Goal: Task Accomplishment & Management: Manage account settings

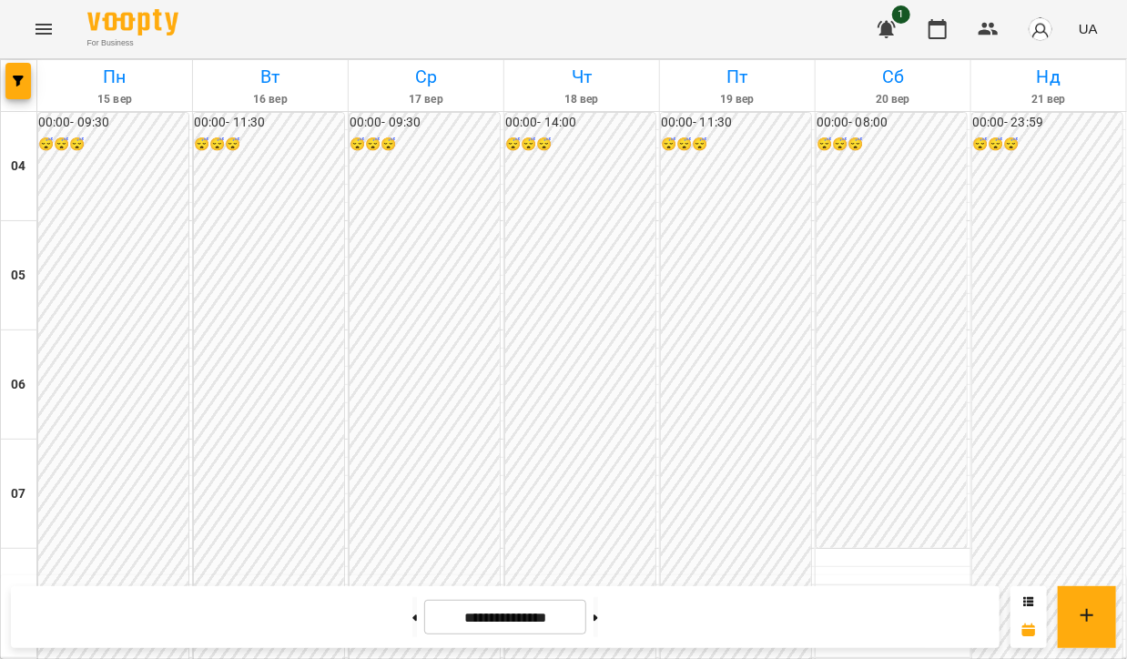
scroll to position [546, 0]
drag, startPoint x: 105, startPoint y: 209, endPoint x: 88, endPoint y: 212, distance: 16.6
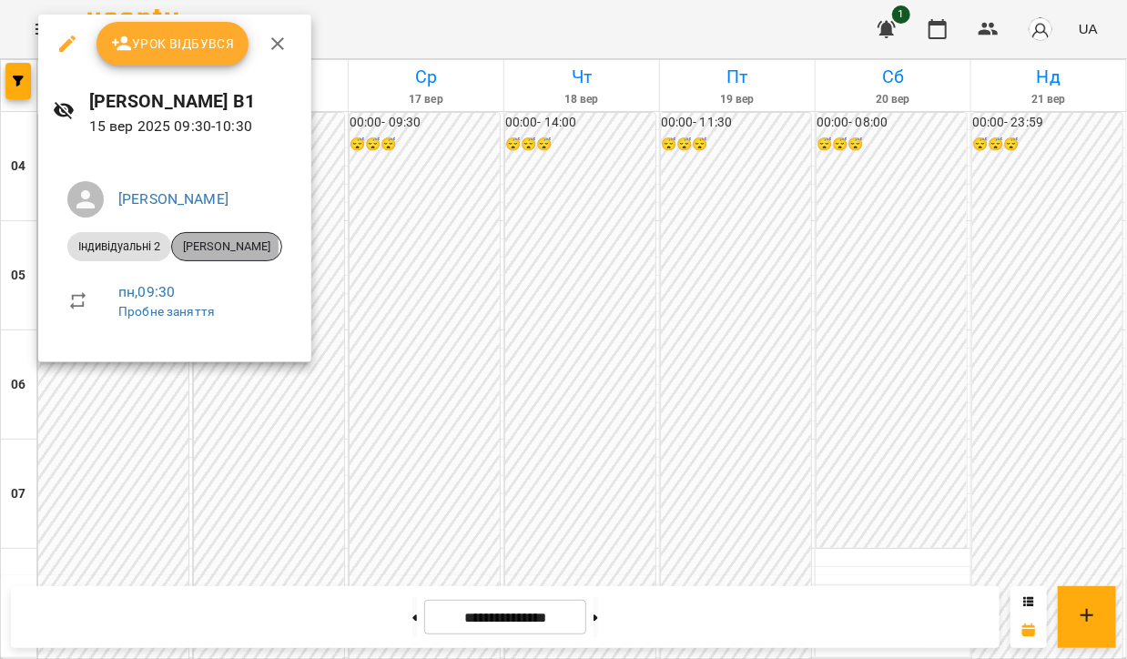
click at [204, 247] on span "[PERSON_NAME]" at bounding box center [226, 247] width 109 height 16
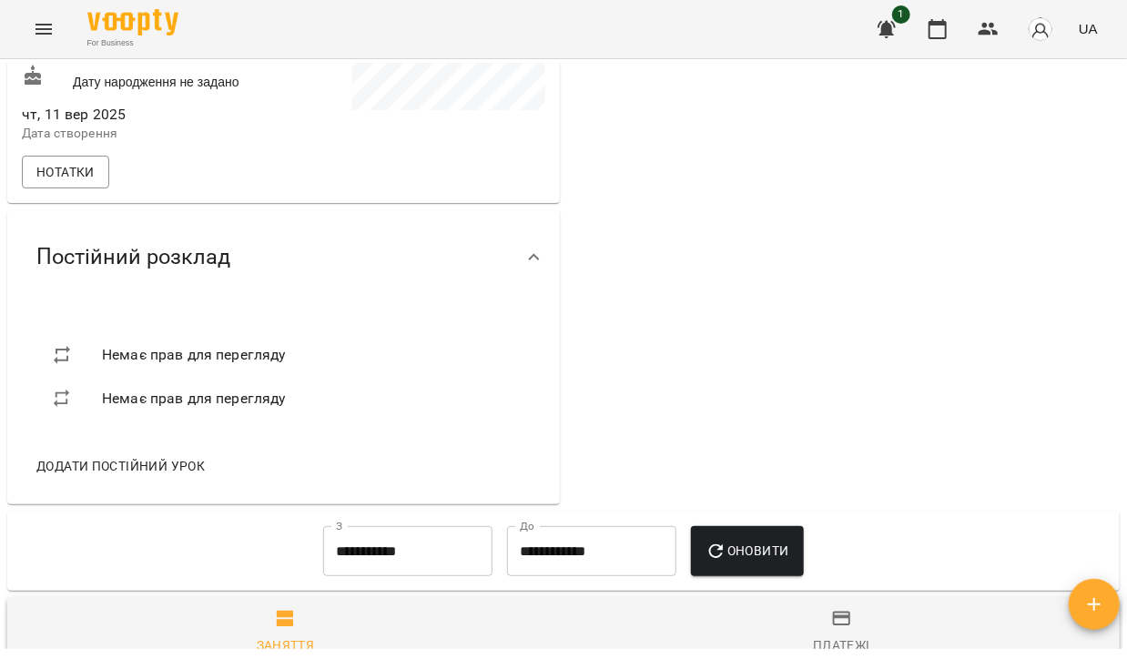
scroll to position [546, 0]
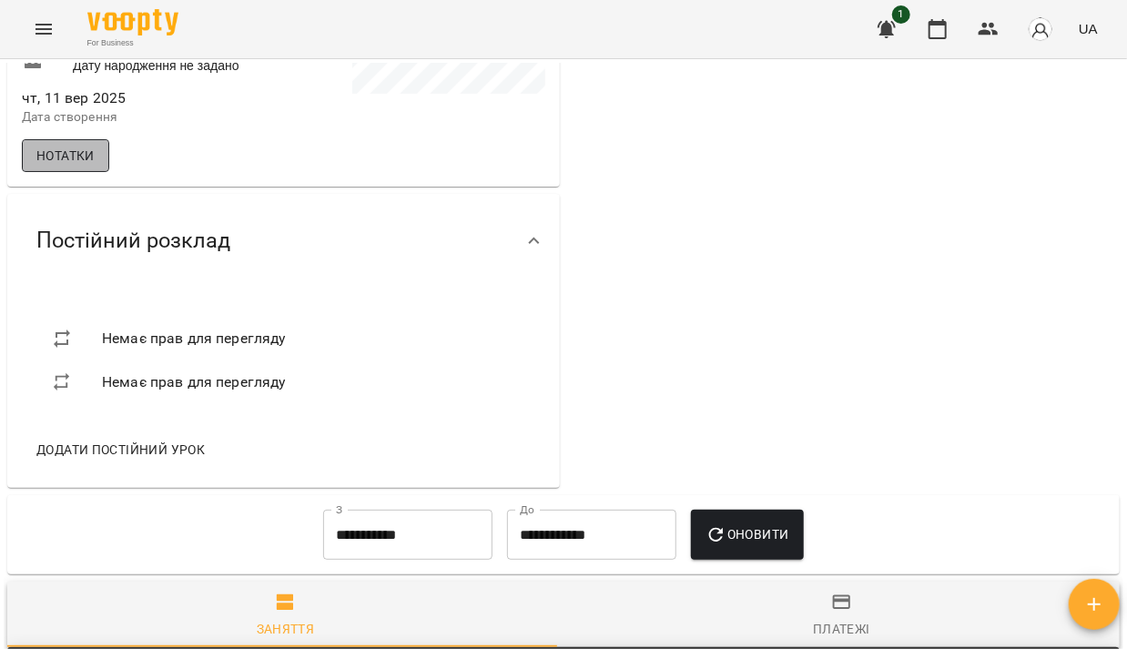
click at [69, 165] on span "Нотатки" at bounding box center [65, 156] width 58 height 22
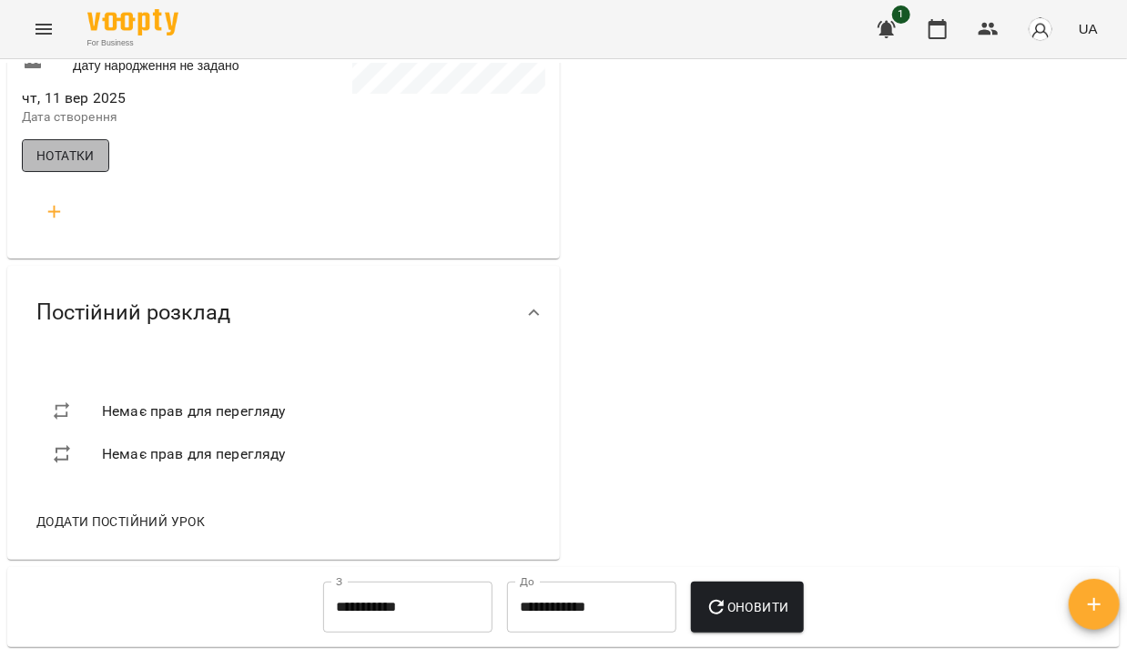
click at [66, 166] on span "Нотатки" at bounding box center [65, 156] width 58 height 22
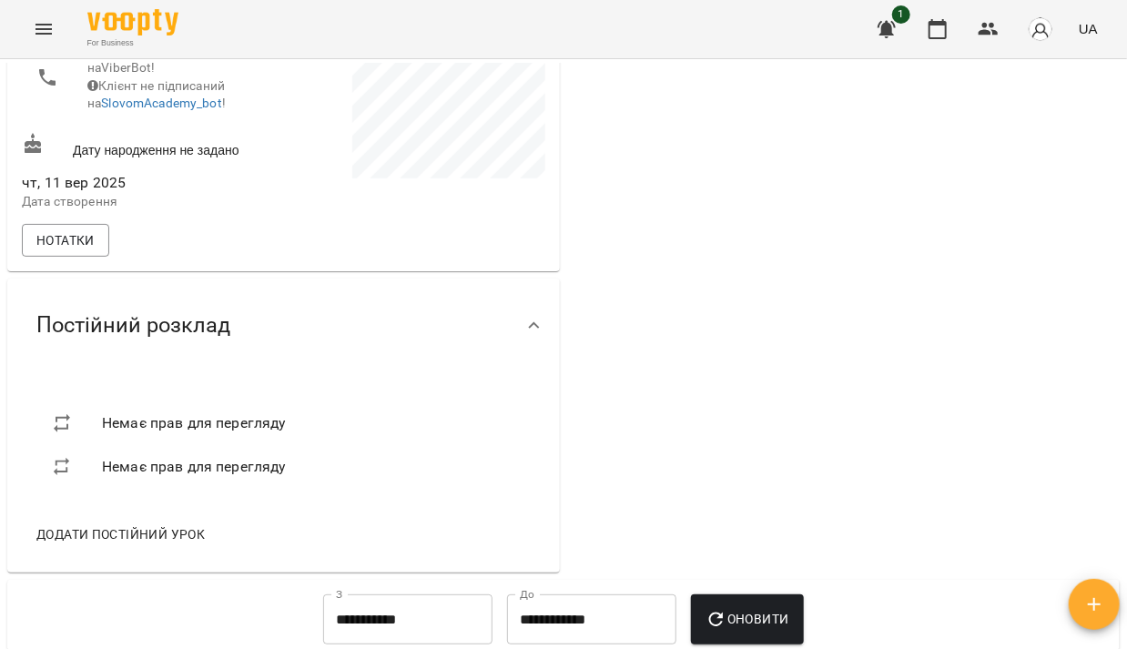
scroll to position [273, 0]
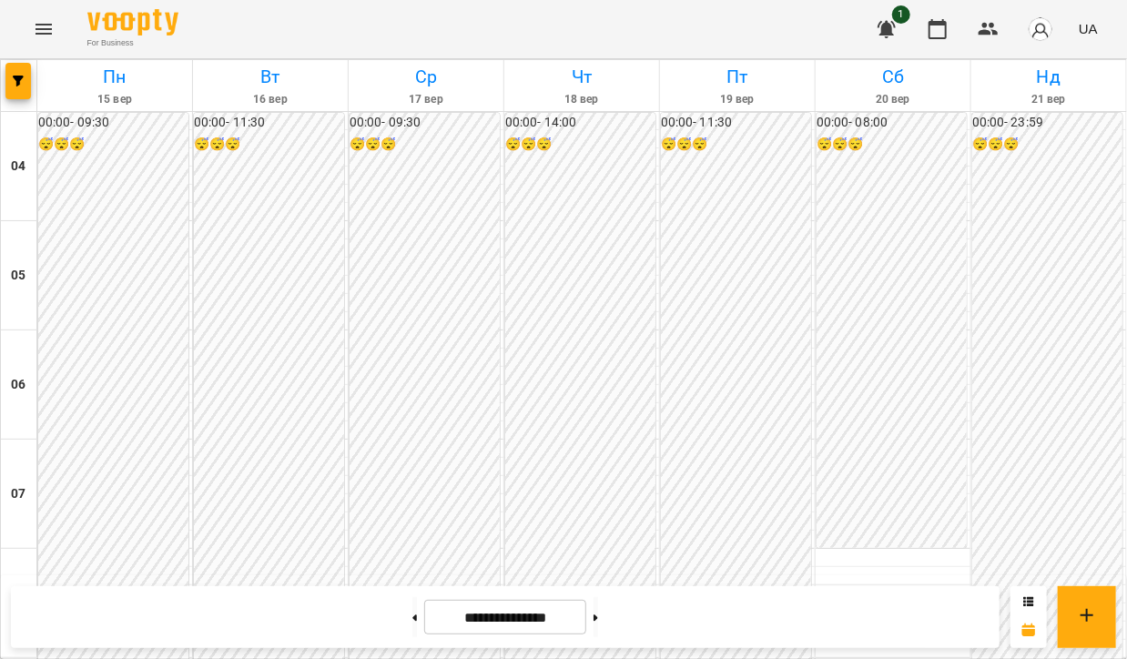
scroll to position [455, 0]
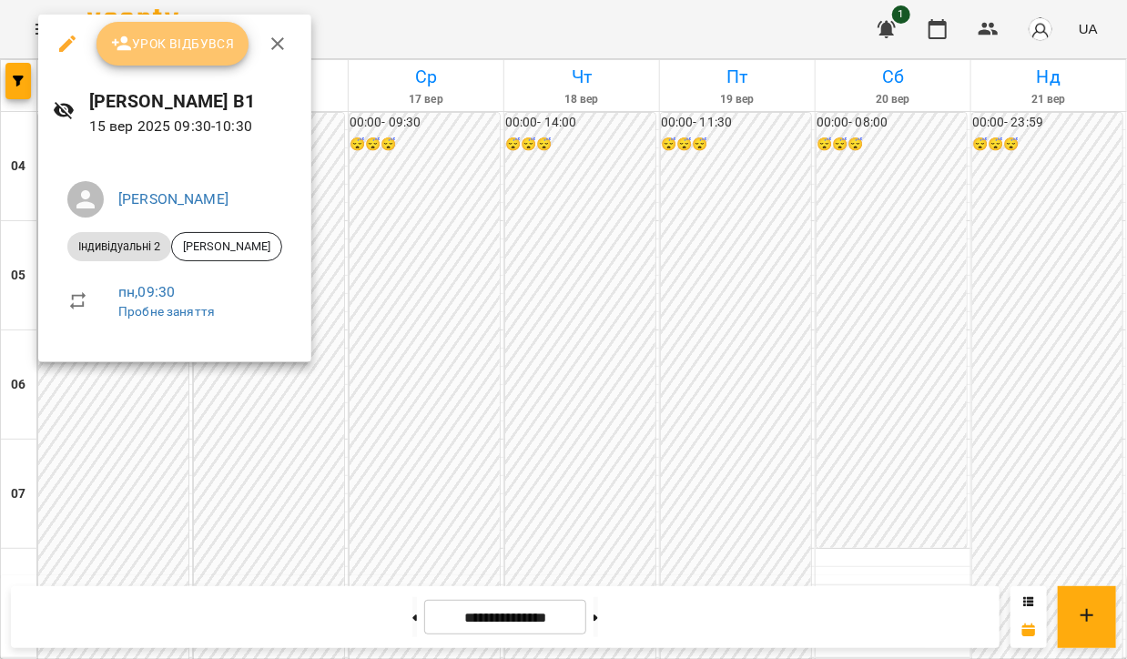
click at [178, 43] on span "Урок відбувся" at bounding box center [173, 44] width 124 height 22
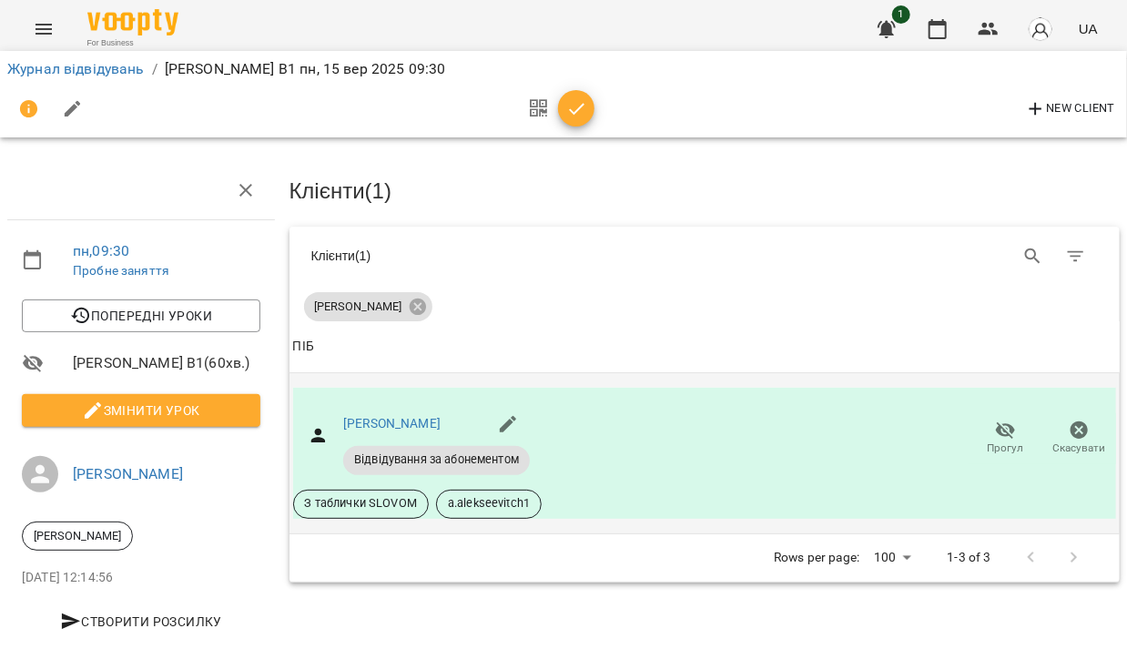
scroll to position [21, 0]
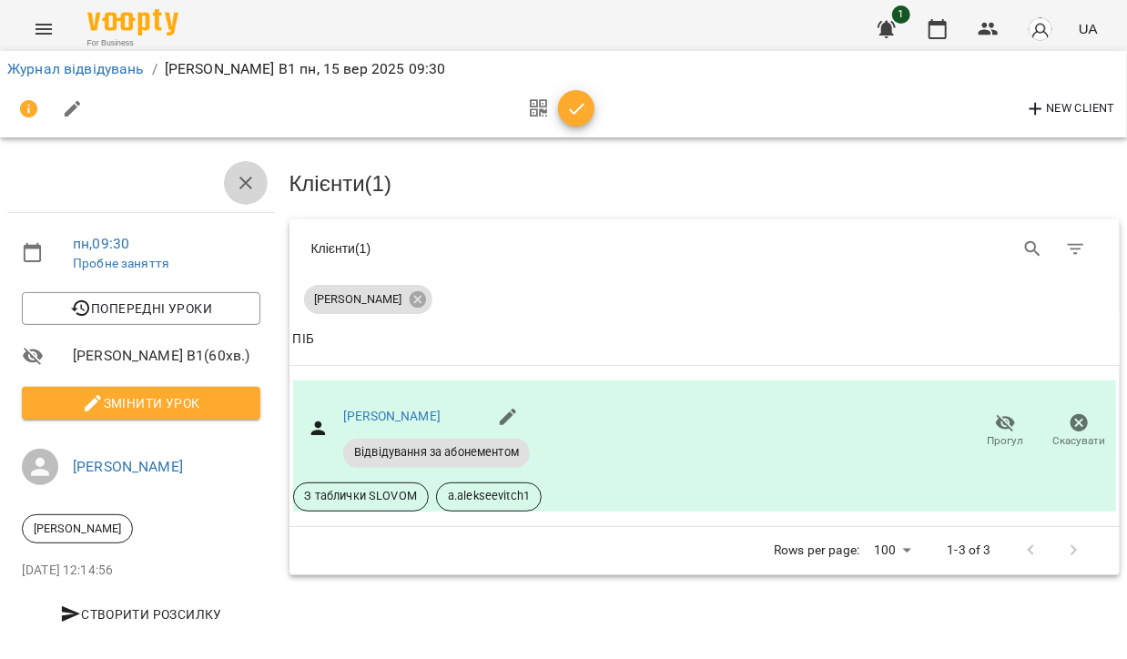
click at [235, 172] on icon "button" at bounding box center [246, 183] width 22 height 22
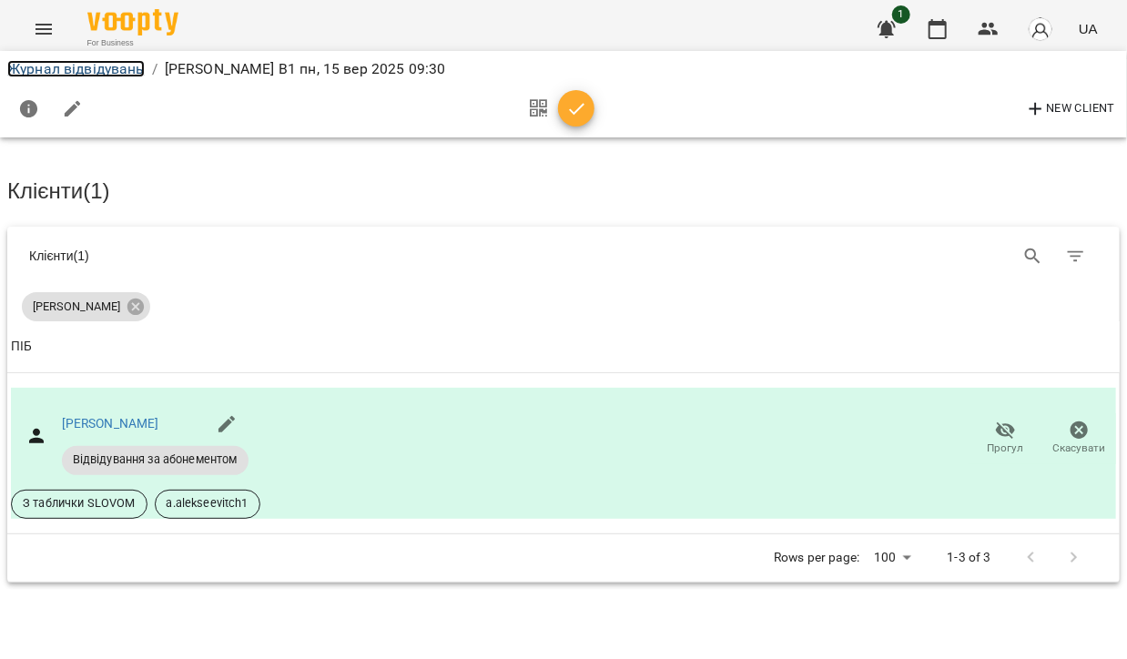
click at [69, 76] on link "Журнал відвідувань" at bounding box center [75, 68] width 137 height 17
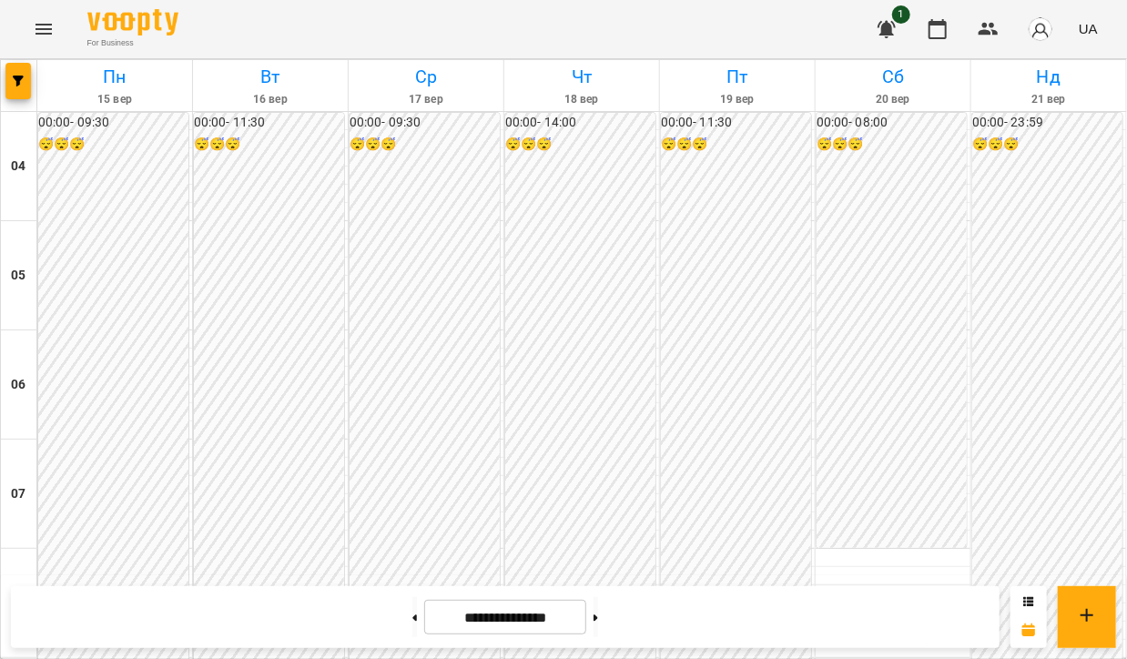
scroll to position [546, 0]
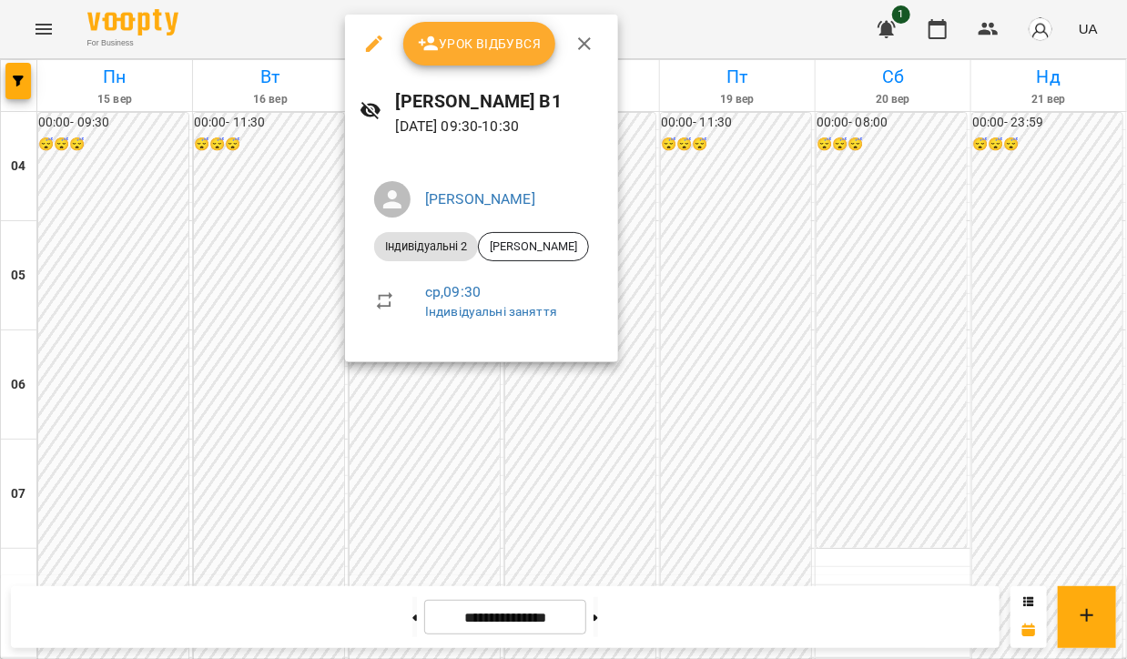
click at [450, 43] on span "Урок відбувся" at bounding box center [480, 44] width 124 height 22
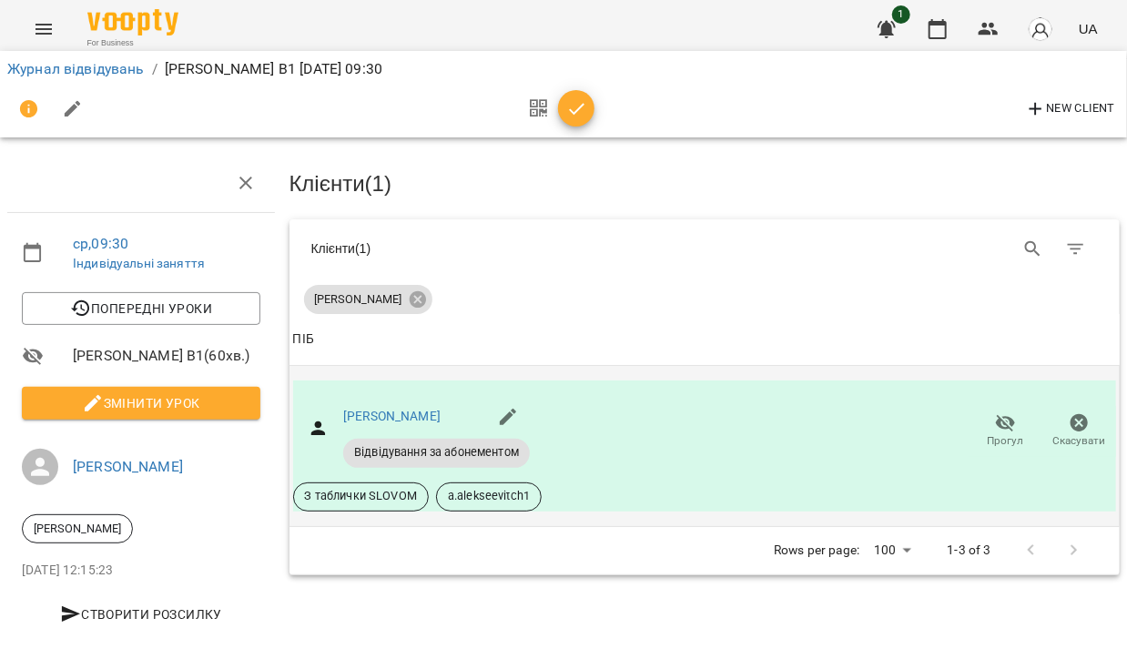
scroll to position [21, 0]
click at [574, 104] on icon "button" at bounding box center [577, 109] width 22 height 22
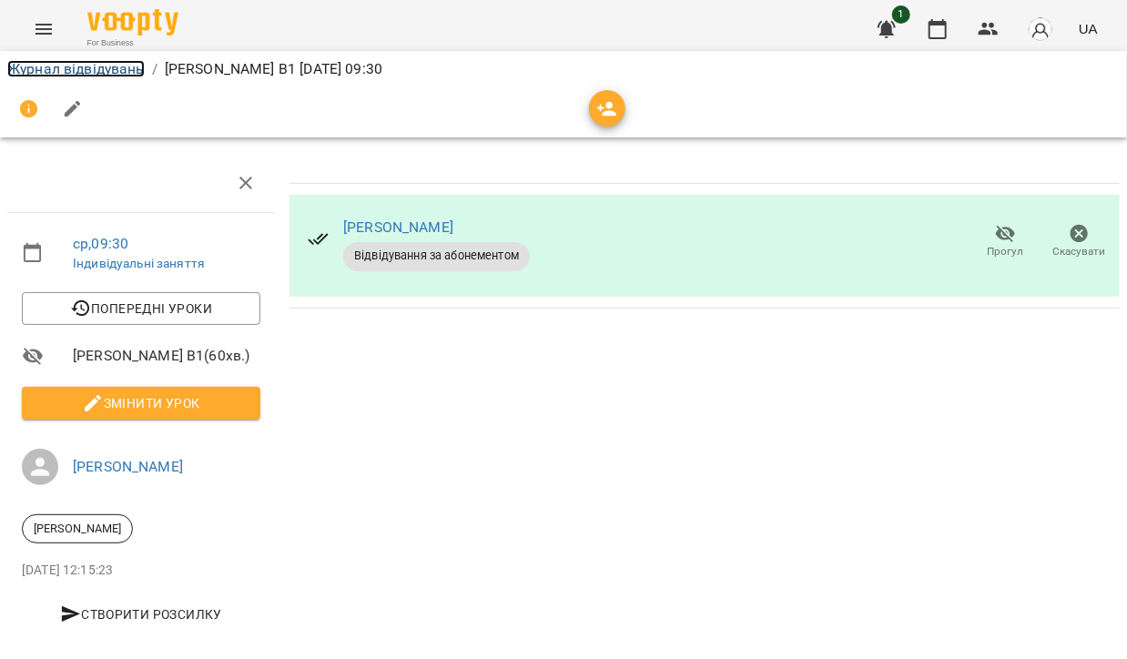
click at [80, 66] on link "Журнал відвідувань" at bounding box center [75, 68] width 137 height 17
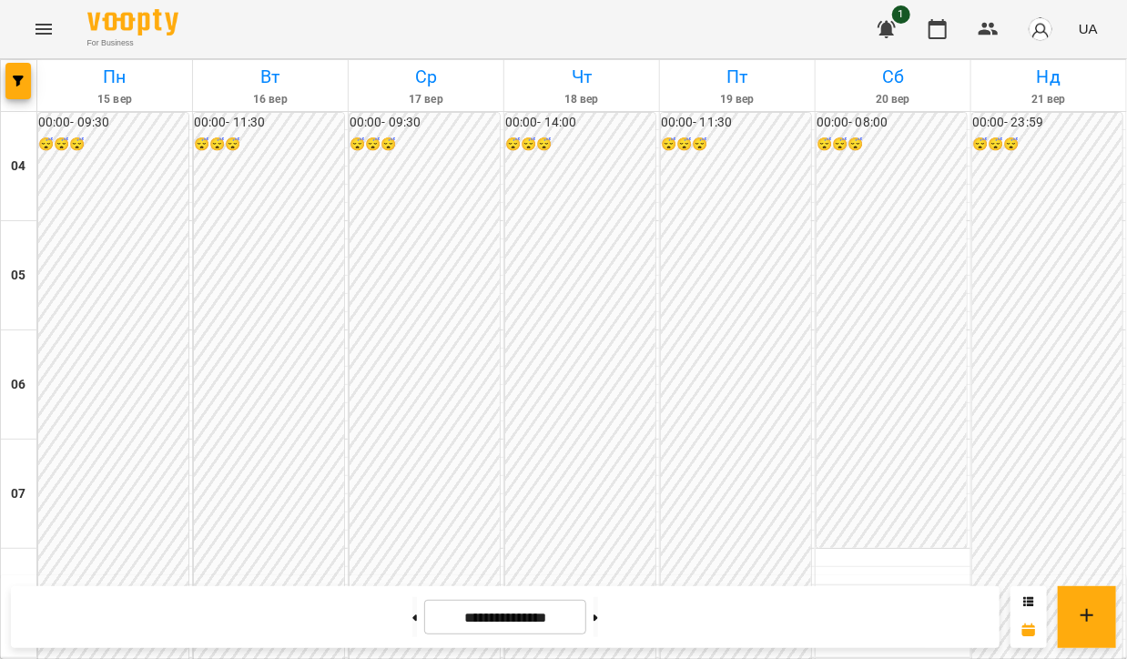
scroll to position [455, 0]
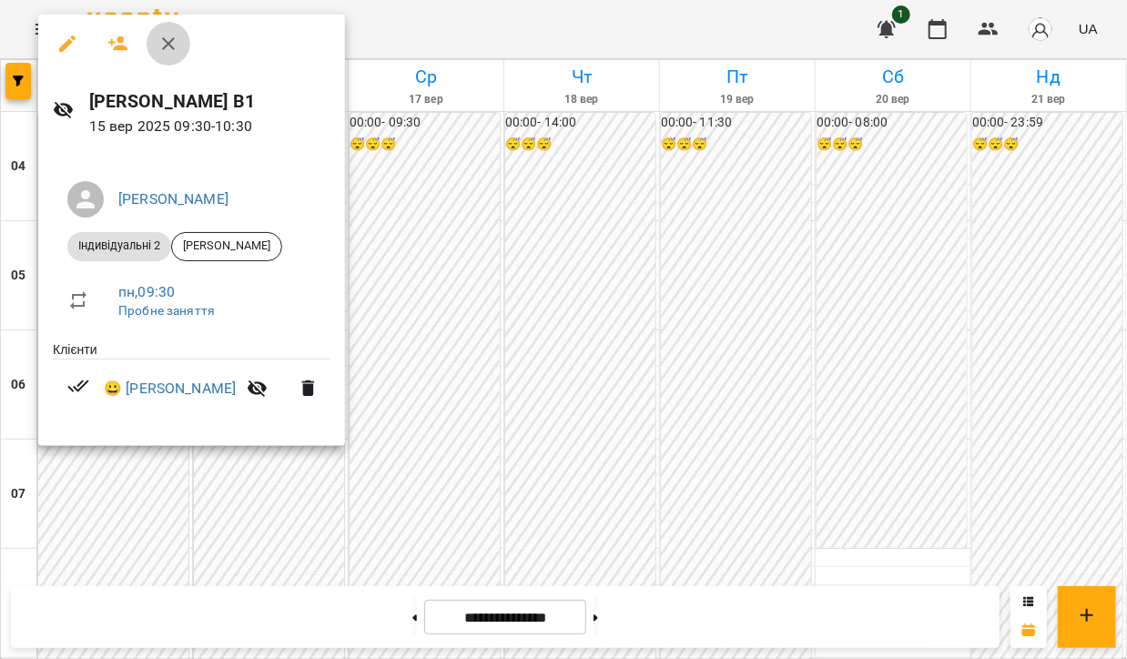
click at [169, 48] on icon "button" at bounding box center [168, 44] width 22 height 22
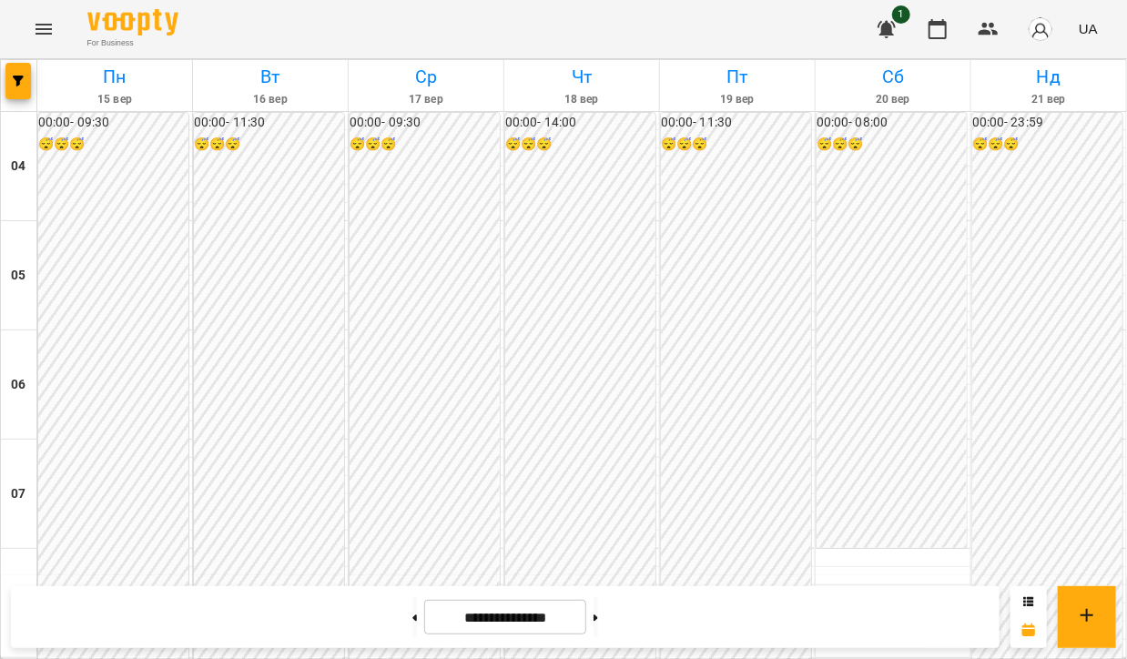
click at [39, 28] on icon "Menu" at bounding box center [44, 29] width 22 height 22
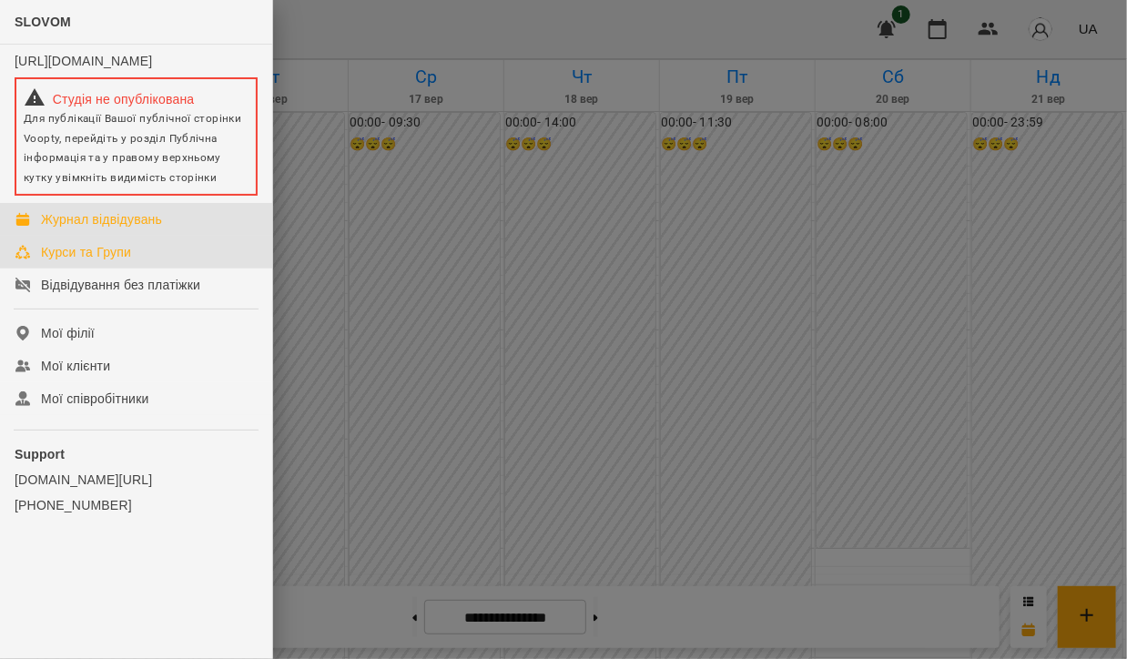
click at [94, 261] on div "Курси та Групи" at bounding box center [86, 252] width 90 height 18
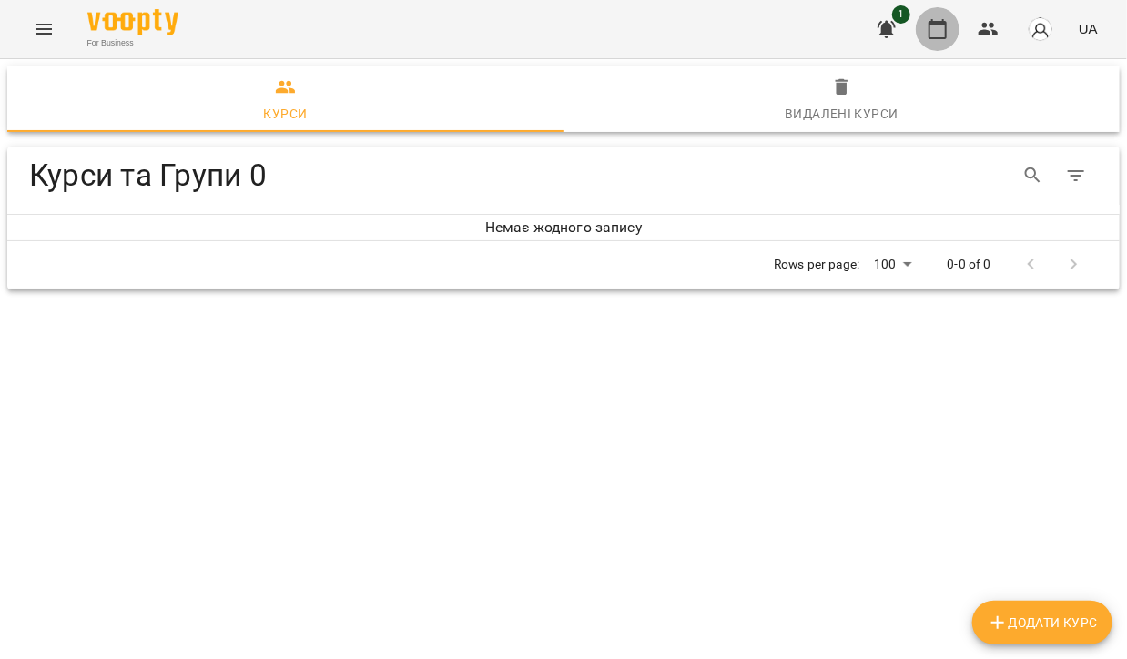
click at [947, 25] on icon "button" at bounding box center [938, 29] width 18 height 20
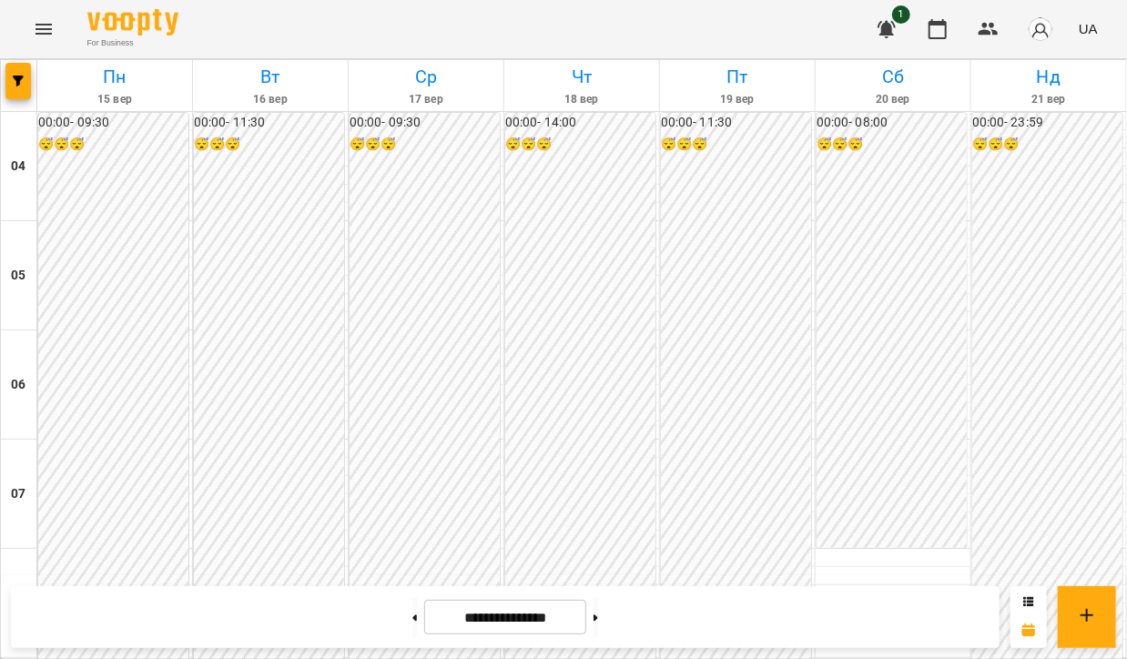
scroll to position [364, 0]
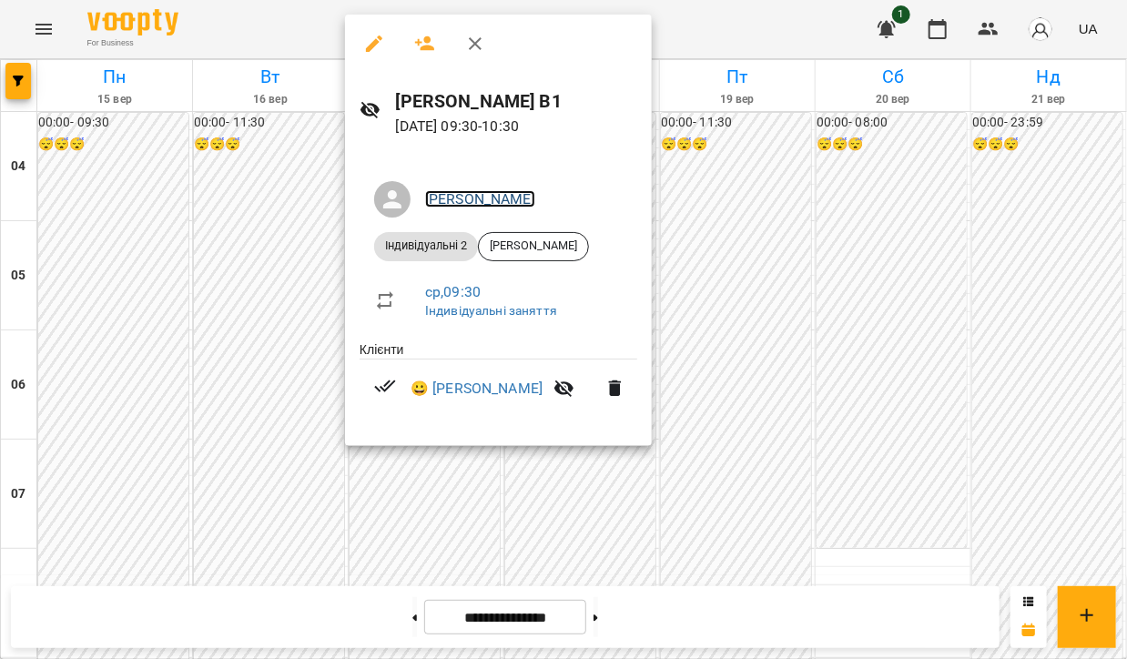
click at [490, 194] on link "[PERSON_NAME]" at bounding box center [480, 198] width 110 height 17
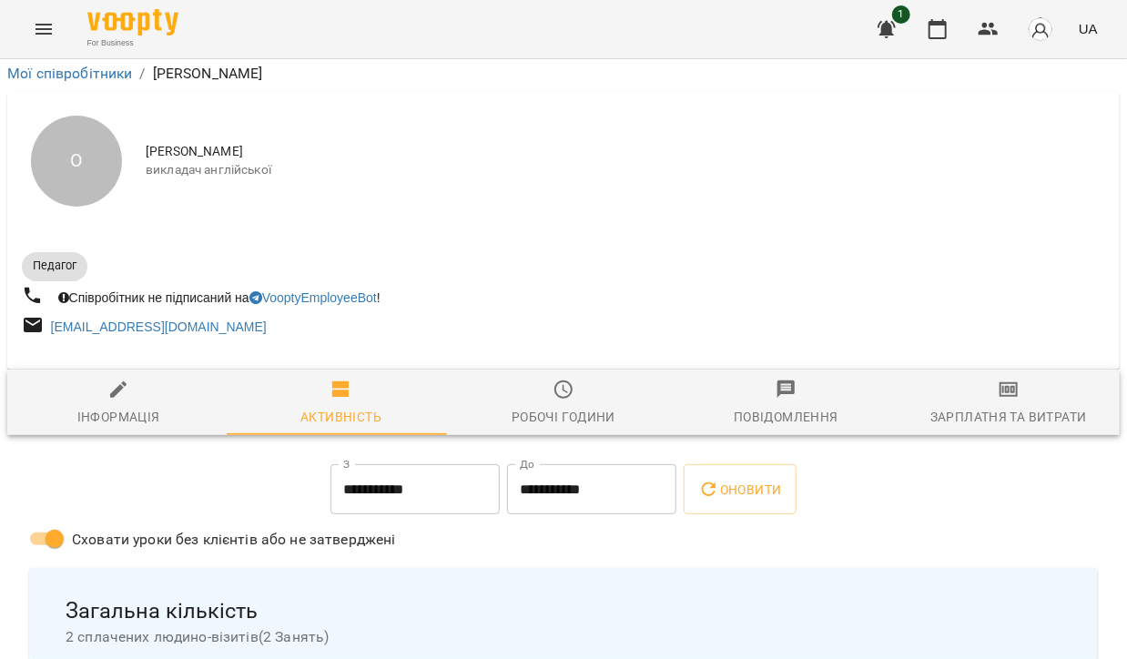
scroll to position [273, 0]
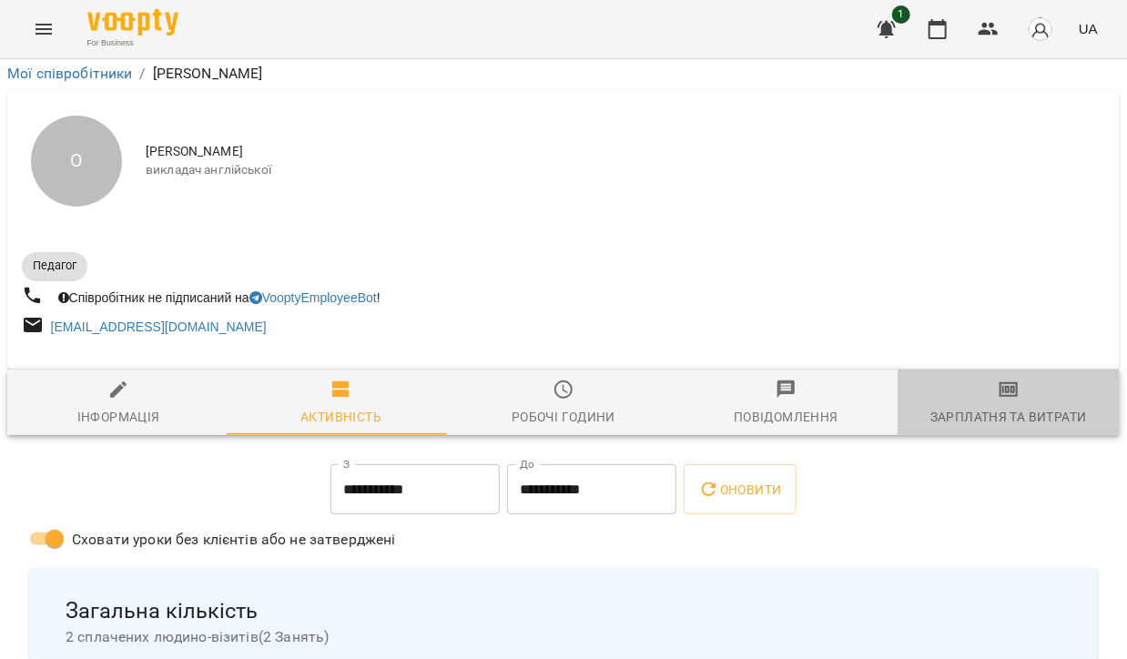
click at [1020, 406] on div "Зарплатня та Витрати" at bounding box center [1008, 417] width 157 height 22
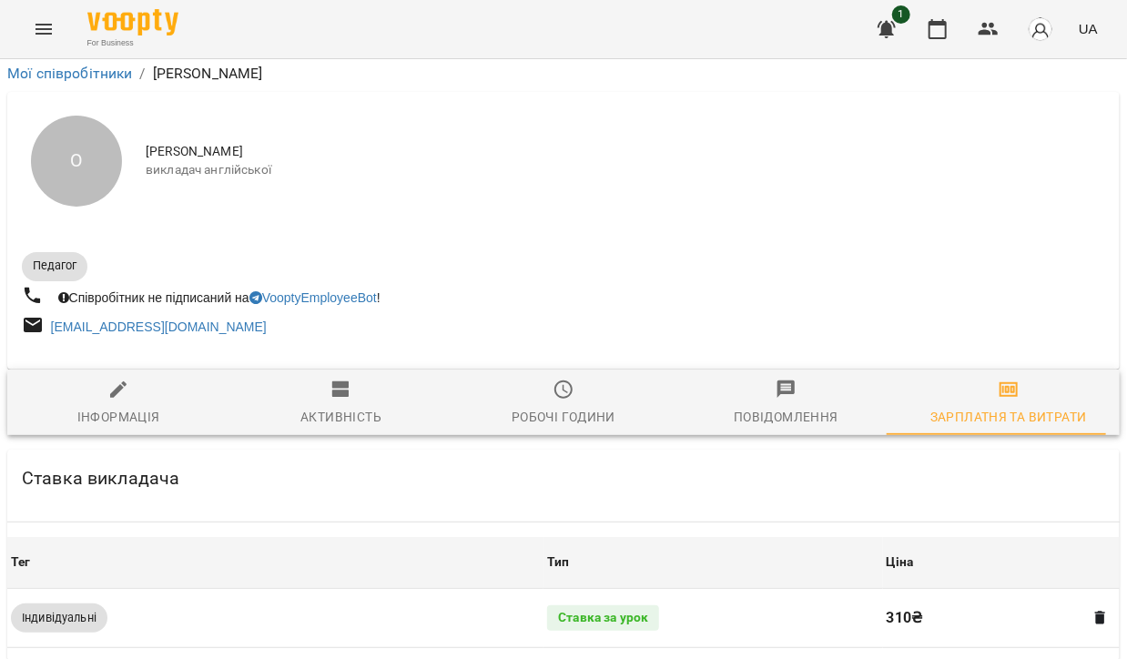
scroll to position [98, 0]
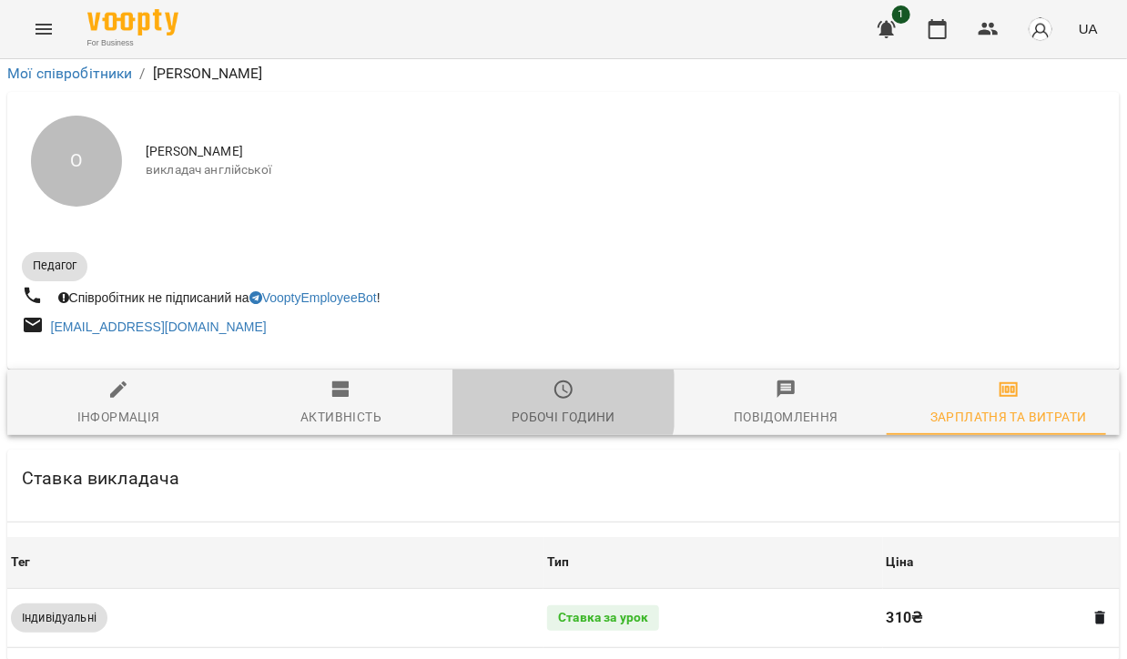
click at [535, 379] on span "Робочі години" at bounding box center [563, 403] width 200 height 49
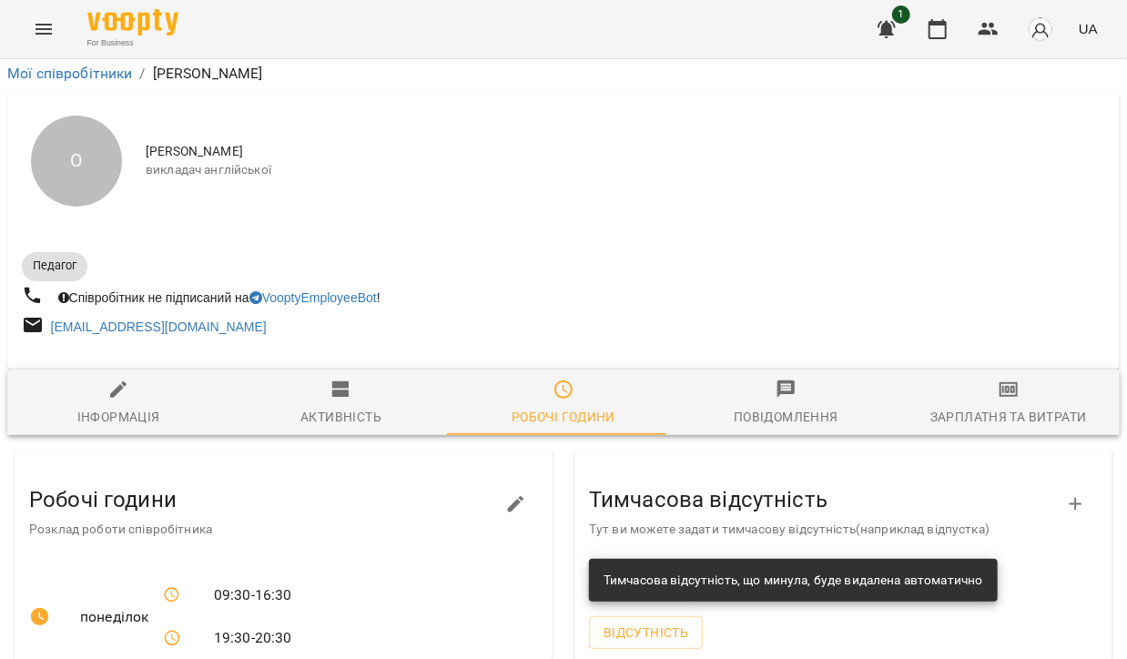
click at [343, 381] on icon "button" at bounding box center [340, 389] width 17 height 16
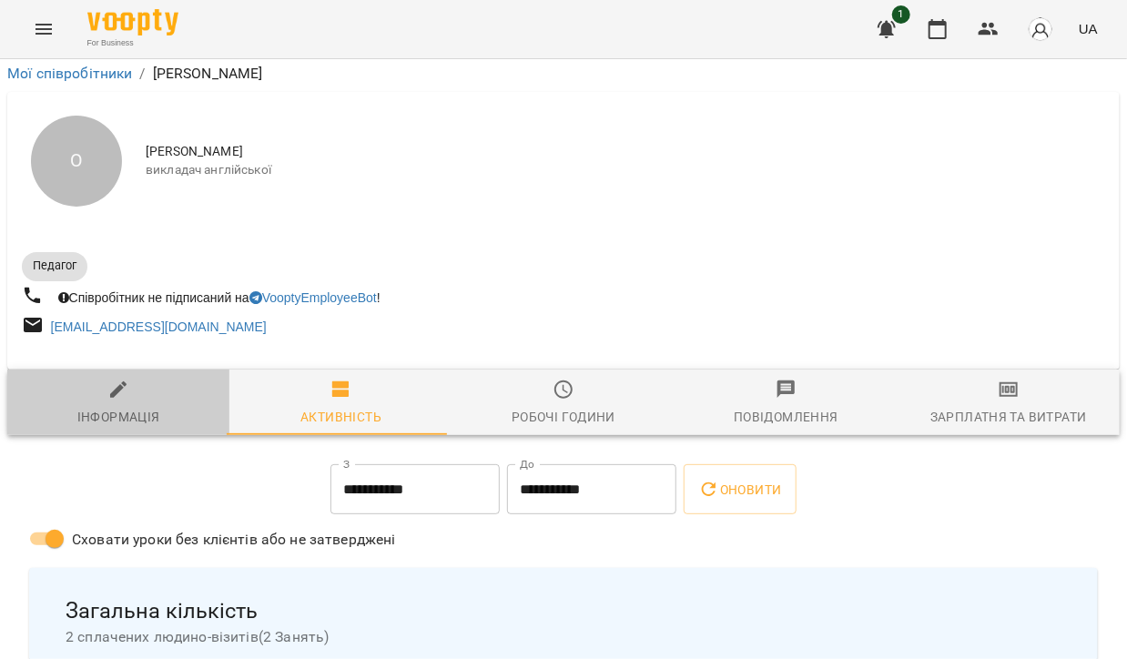
click at [122, 379] on icon "button" at bounding box center [118, 390] width 22 height 22
select select "**"
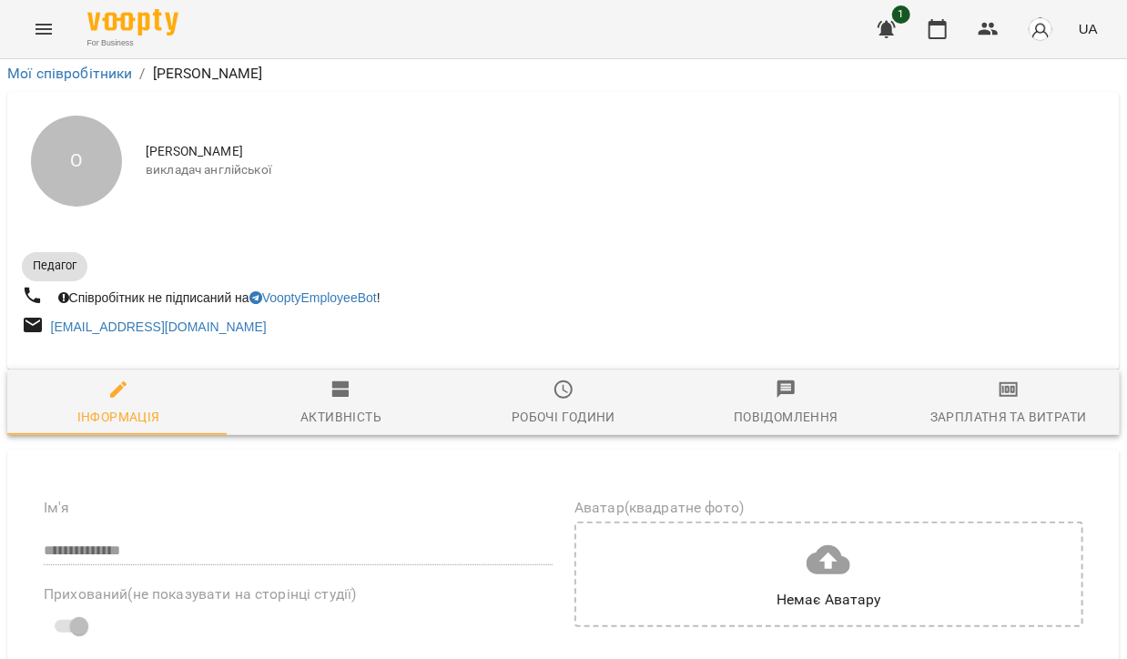
click at [539, 132] on div "О [PERSON_NAME] викладач англійської" at bounding box center [563, 161] width 1113 height 138
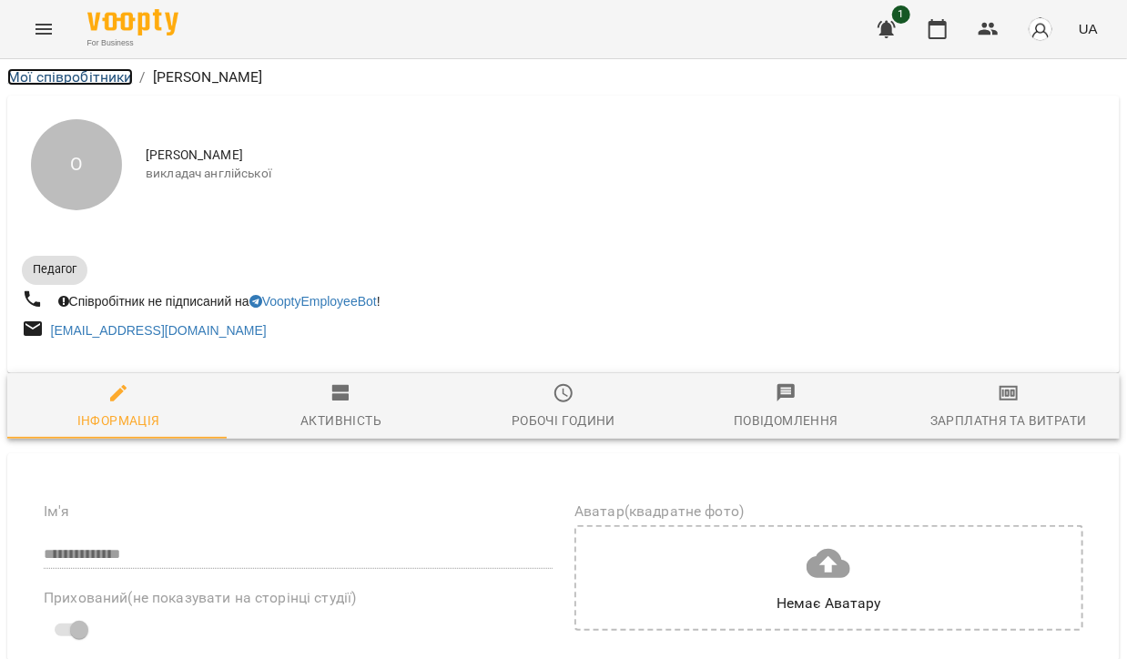
click at [21, 69] on link "Мої співробітники" at bounding box center [70, 76] width 126 height 17
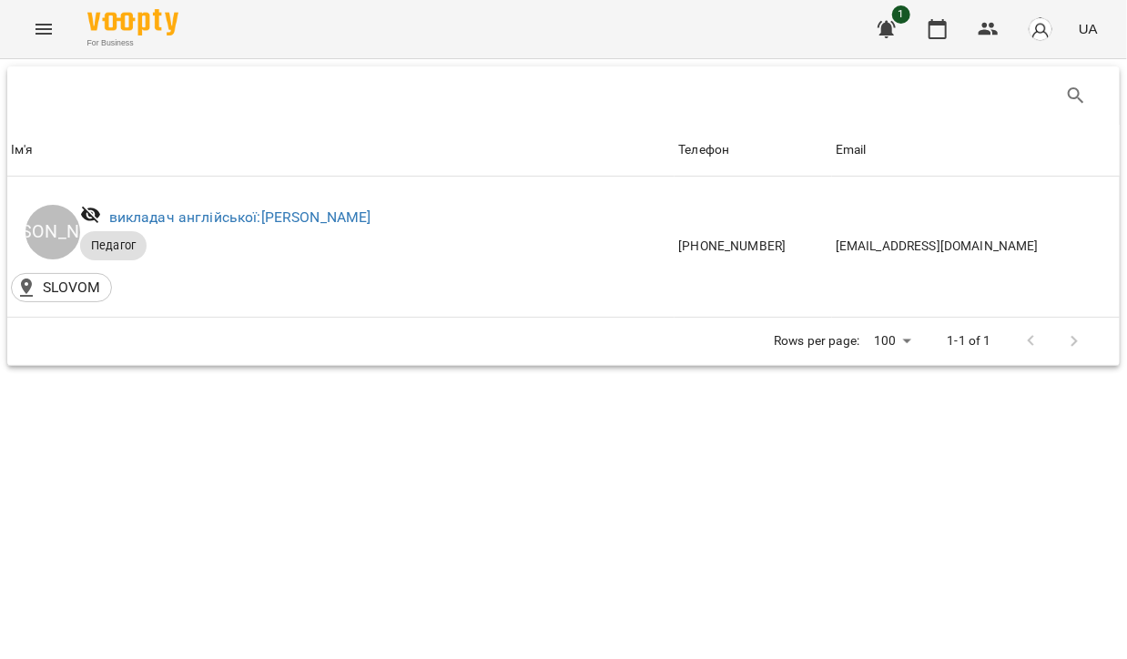
click at [45, 26] on icon "Menu" at bounding box center [44, 29] width 22 height 22
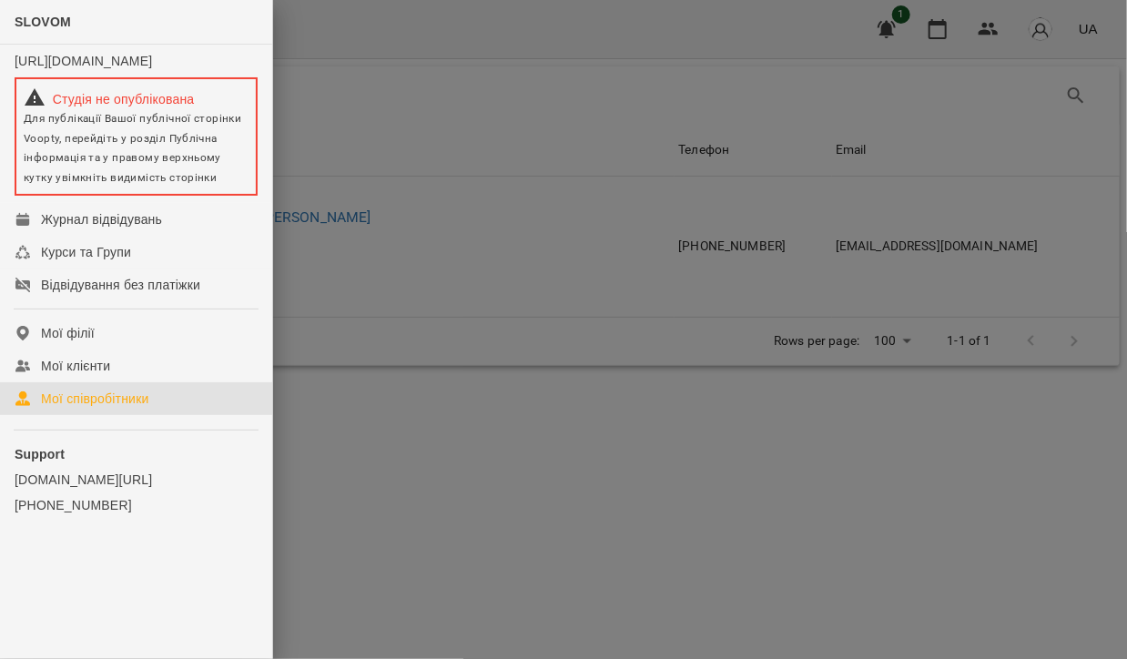
click at [953, 29] on div at bounding box center [563, 329] width 1127 height 659
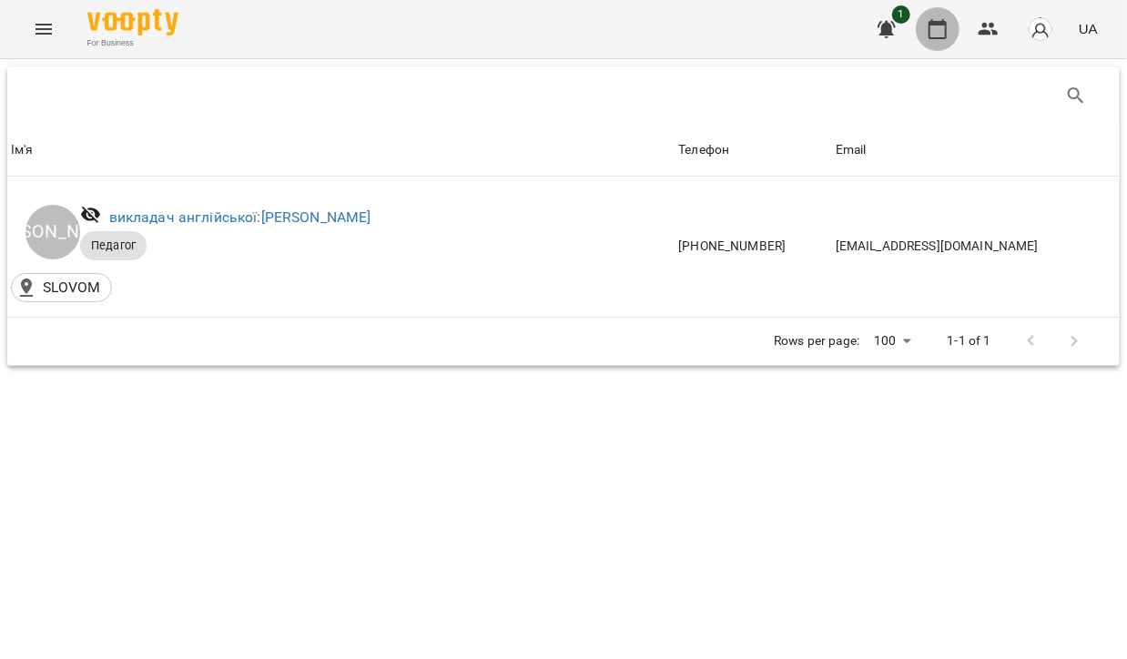
click at [943, 29] on icon "button" at bounding box center [938, 29] width 22 height 22
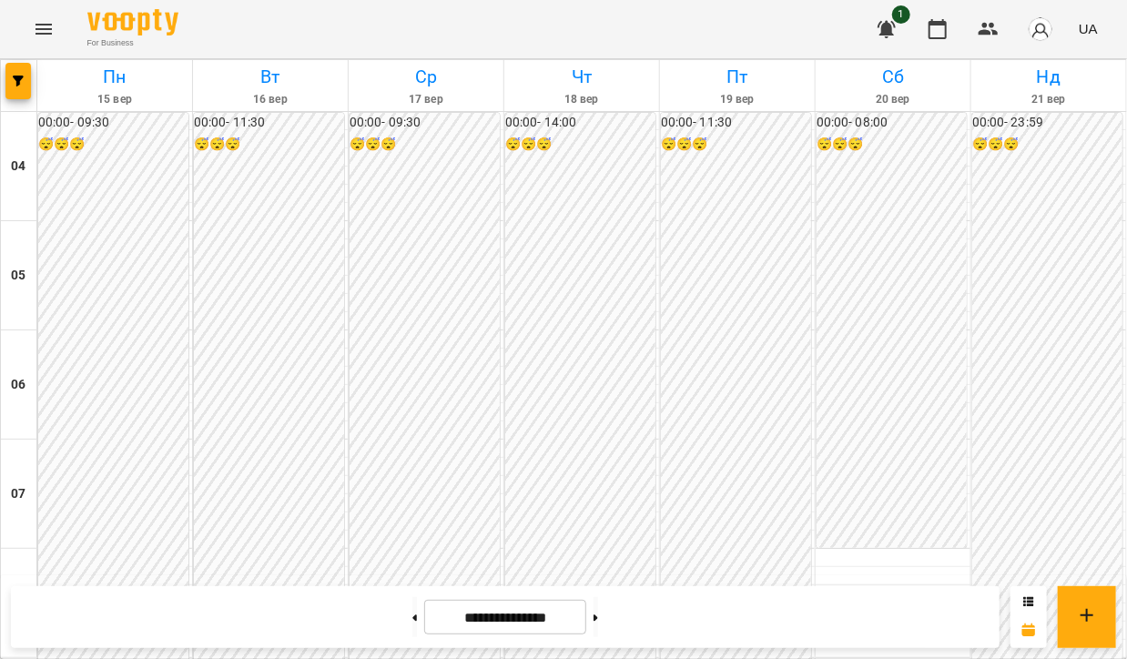
scroll to position [91, 0]
